Goal: Task Accomplishment & Management: Use online tool/utility

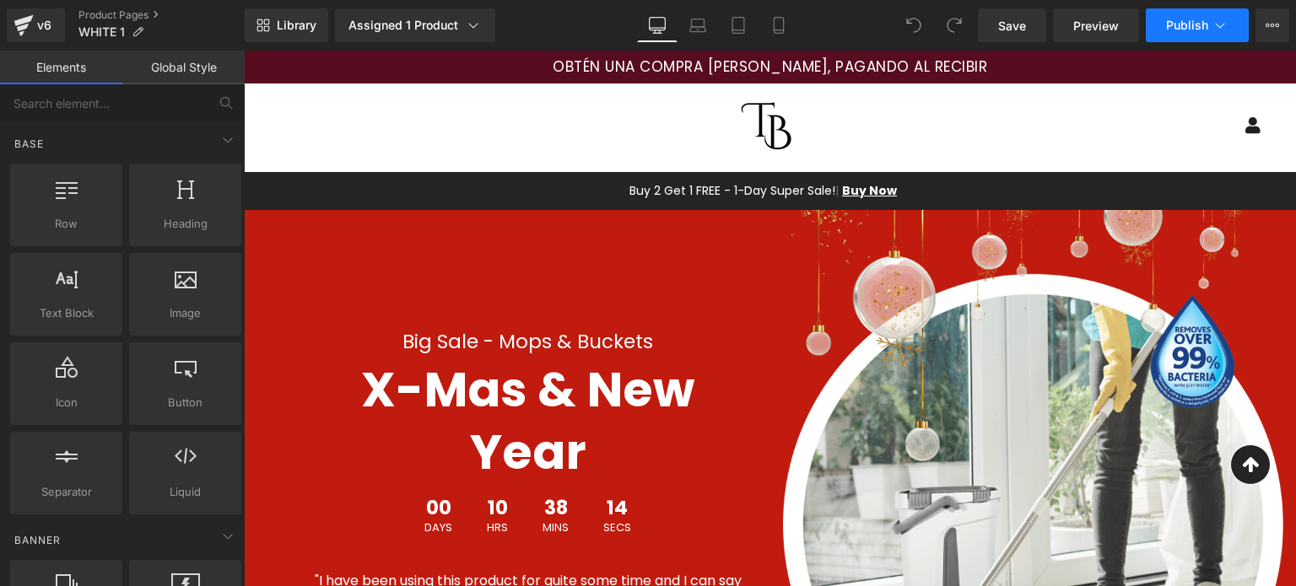
click at [1210, 26] on button "Publish" at bounding box center [1197, 25] width 103 height 34
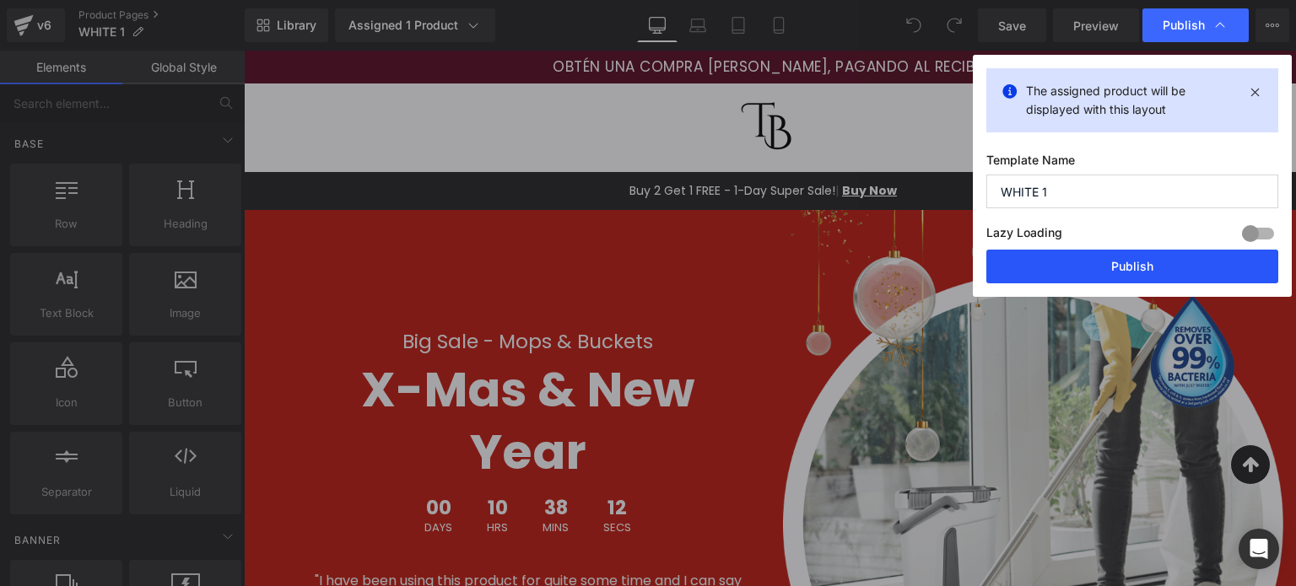
click at [1089, 269] on button "Publish" at bounding box center [1132, 267] width 292 height 34
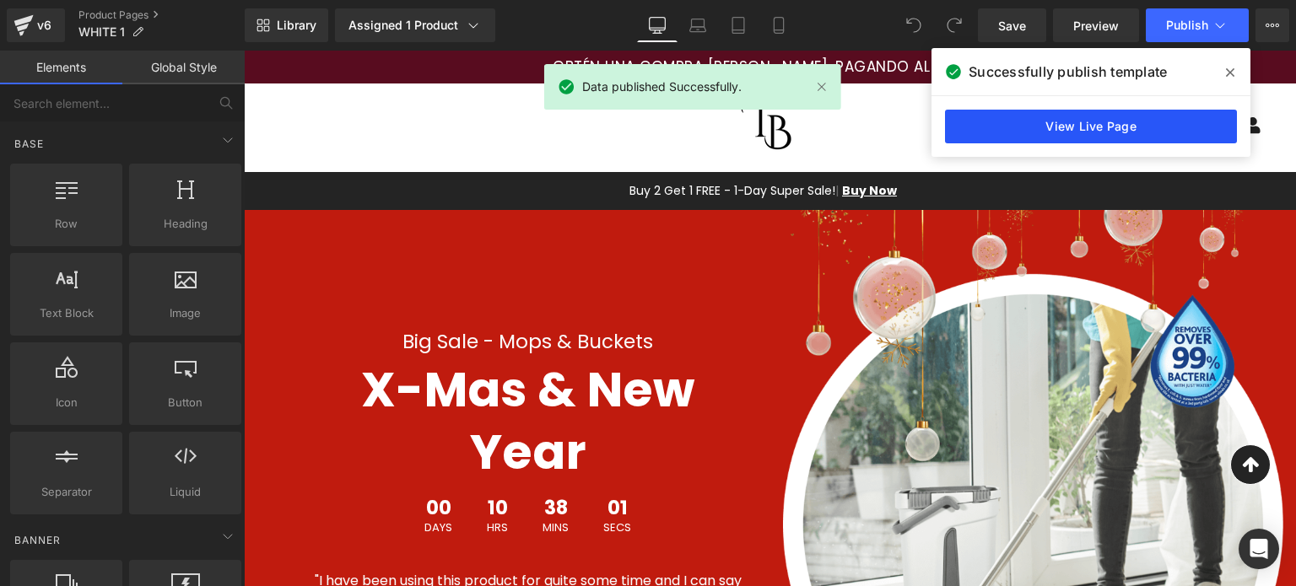
click at [1049, 125] on link "View Live Page" at bounding box center [1091, 127] width 292 height 34
